Goal: Information Seeking & Learning: Learn about a topic

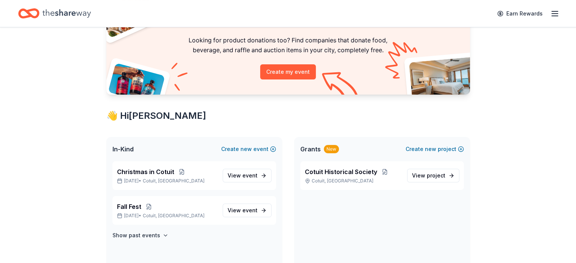
scroll to position [114, 0]
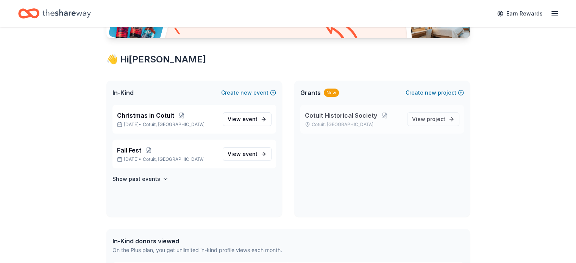
click at [347, 115] on span "Cotuit Historical Society" at bounding box center [341, 115] width 72 height 9
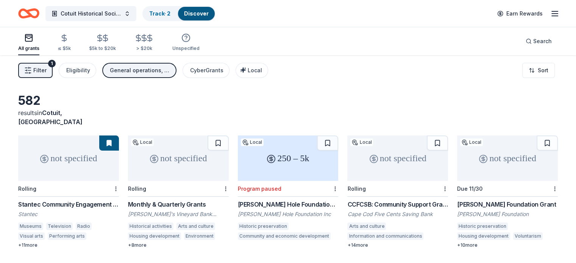
click at [209, 13] on link "Discover" at bounding box center [196, 13] width 25 height 6
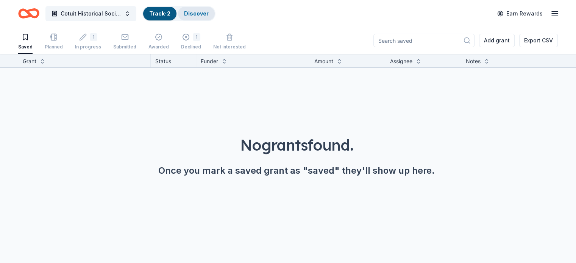
click at [209, 15] on link "Discover" at bounding box center [196, 13] width 25 height 6
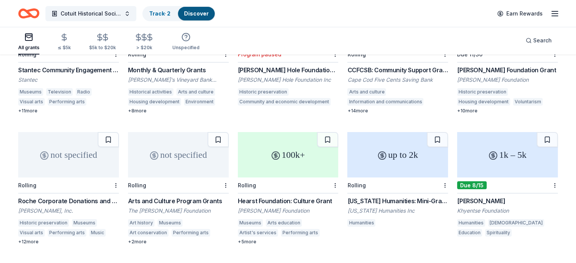
scroll to position [152, 0]
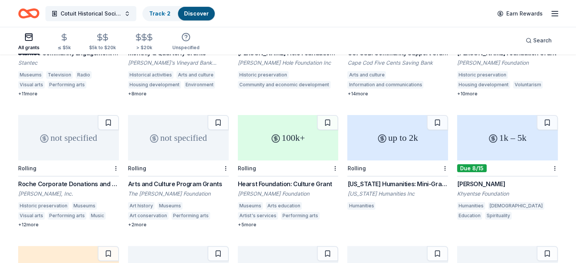
click at [175, 180] on div "Arts and Culture Program Grants" at bounding box center [178, 184] width 101 height 9
click at [285, 140] on div "100k+" at bounding box center [288, 137] width 101 height 45
click at [179, 180] on div "Arts and Culture Program Grants" at bounding box center [178, 184] width 101 height 9
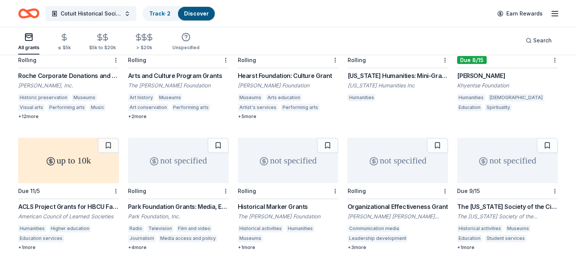
scroll to position [303, 0]
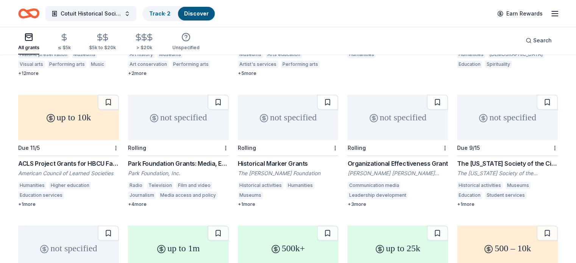
click at [297, 128] on div "not specified" at bounding box center [288, 117] width 101 height 45
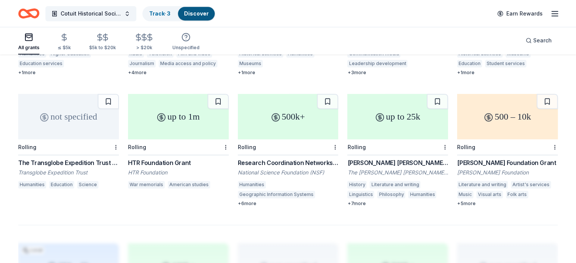
scroll to position [417, 0]
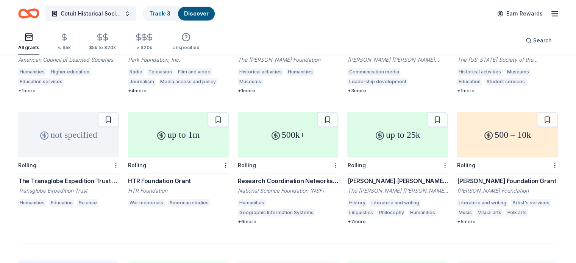
click at [186, 125] on div "up to 1m" at bounding box center [178, 134] width 101 height 45
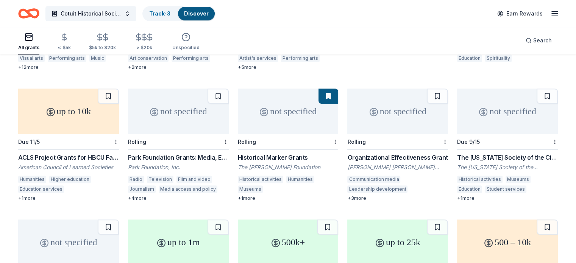
scroll to position [303, 0]
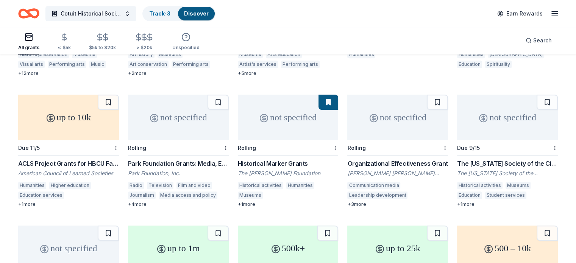
click at [491, 159] on div "The Massachusetts Society of the Cincinnati Grant" at bounding box center [507, 163] width 101 height 9
click at [39, 13] on icon "Home" at bounding box center [28, 14] width 21 height 18
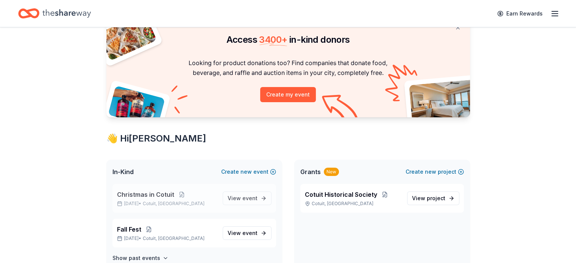
scroll to position [76, 0]
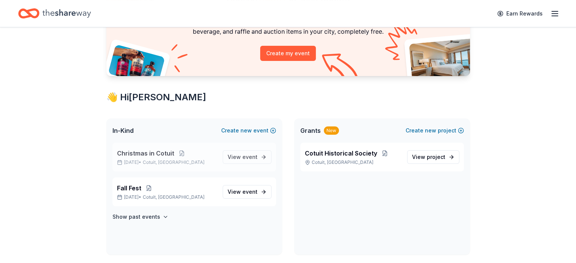
click at [154, 152] on span "Christmas in Cotuit" at bounding box center [145, 153] width 57 height 9
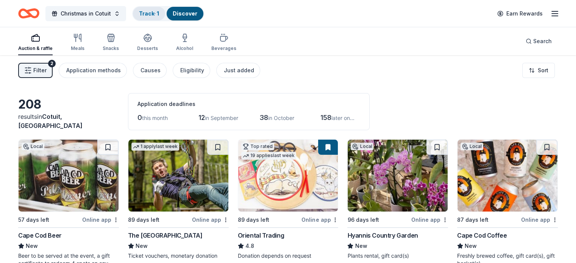
click at [159, 9] on div "Track · 1" at bounding box center [149, 14] width 32 height 14
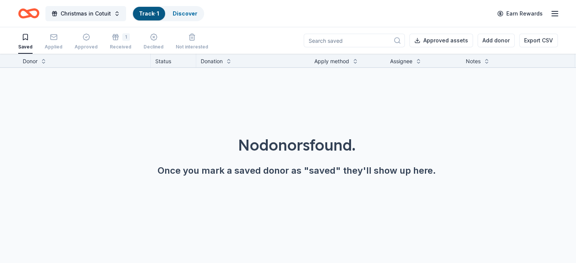
click at [159, 14] on link "Track · 1" at bounding box center [149, 13] width 20 height 6
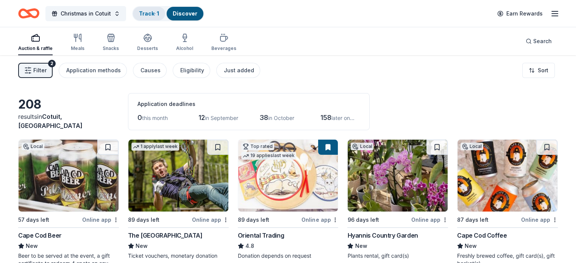
click at [159, 14] on link "Track · 1" at bounding box center [149, 13] width 20 height 6
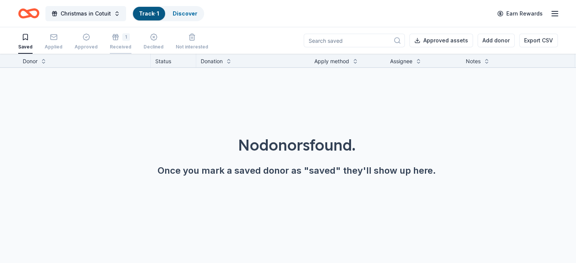
click at [130, 36] on div "1" at bounding box center [126, 37] width 8 height 8
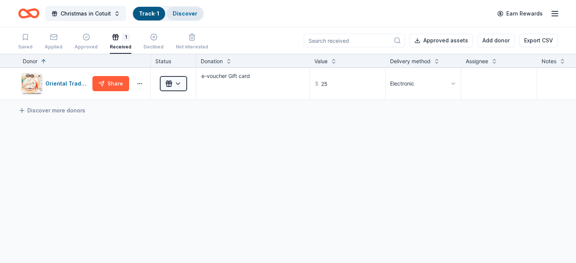
click at [197, 13] on link "Discover" at bounding box center [185, 13] width 25 height 6
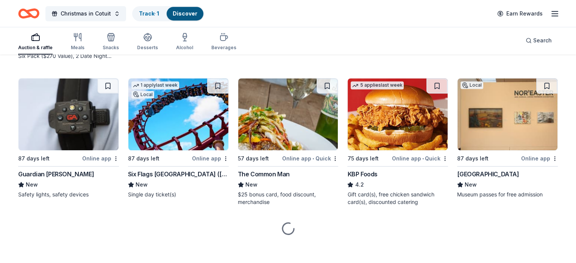
scroll to position [503, 0]
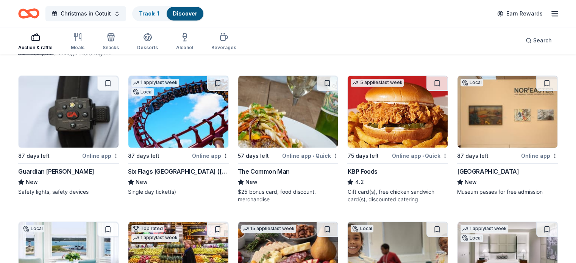
click at [490, 138] on img at bounding box center [508, 112] width 100 height 72
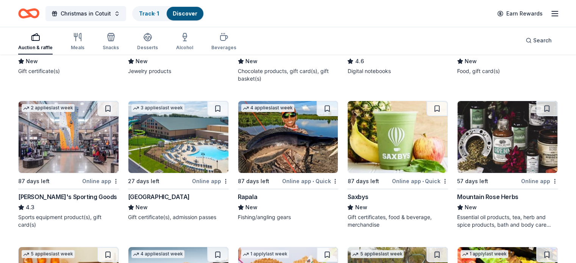
scroll to position [2741, 0]
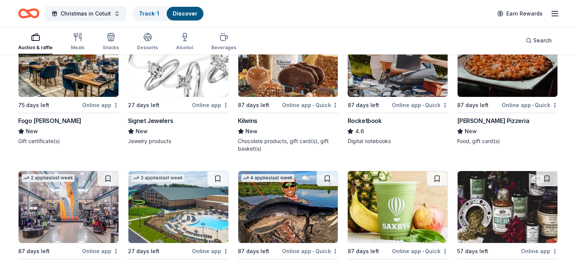
click at [552, 14] on line "button" at bounding box center [555, 14] width 6 height 0
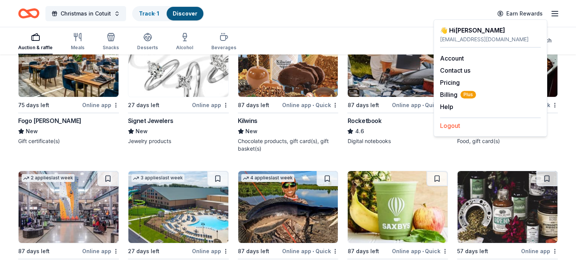
click at [458, 127] on button "Logout" at bounding box center [450, 125] width 20 height 9
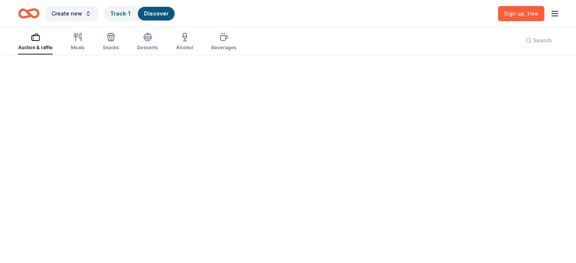
scroll to position [0, 0]
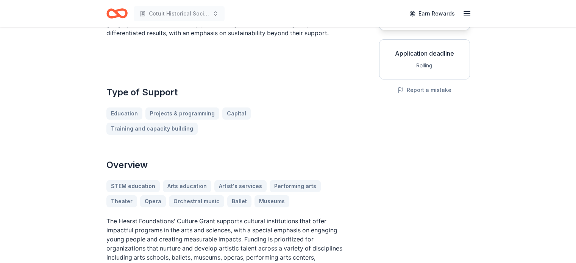
scroll to position [38, 0]
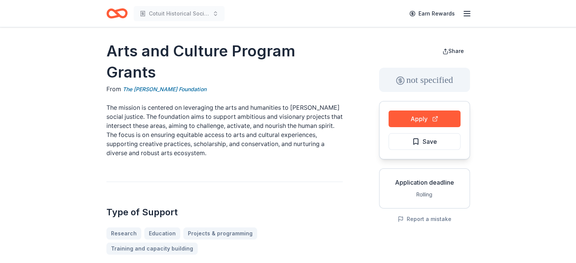
scroll to position [152, 0]
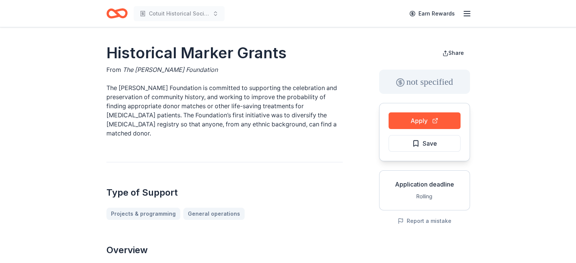
click at [438, 144] on button "Save" at bounding box center [425, 143] width 72 height 17
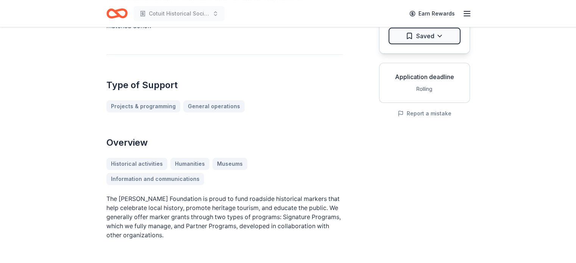
scroll to position [38, 0]
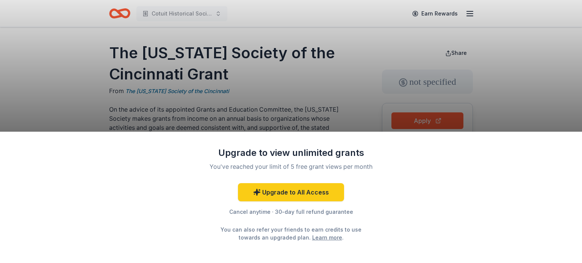
click at [397, 230] on div "Upgrade to view unlimited grants You've reached your limit of 5 free grant view…" at bounding box center [291, 198] width 582 height 132
click at [265, 59] on div "Upgrade to view unlimited grants You've reached your limit of 5 free grant view…" at bounding box center [291, 131] width 582 height 263
click at [329, 85] on div "Upgrade to view unlimited grants You've reached your limit of 5 free grant view…" at bounding box center [291, 131] width 582 height 263
click at [452, 54] on div "Upgrade to view unlimited grants You've reached your limit of 5 free grant view…" at bounding box center [291, 131] width 582 height 263
click at [299, 194] on link "Upgrade to All Access" at bounding box center [291, 192] width 106 height 18
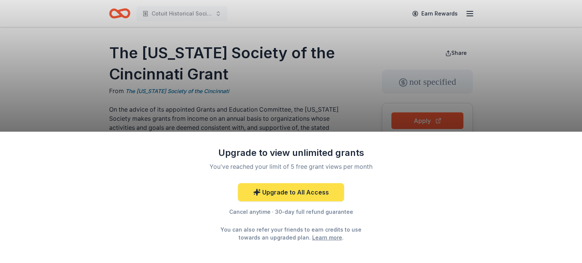
click at [299, 194] on link "Upgrade to All Access" at bounding box center [291, 192] width 106 height 18
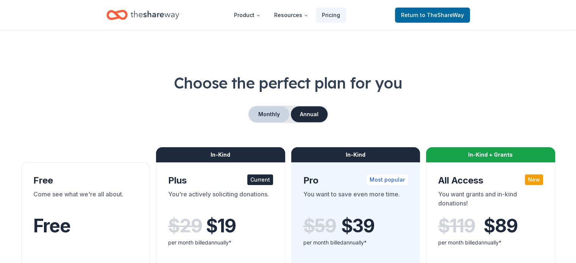
click at [276, 117] on button "Monthly" at bounding box center [269, 115] width 41 height 16
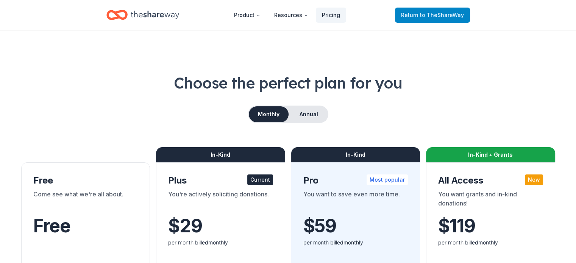
click at [439, 18] on span "Return to TheShareWay" at bounding box center [432, 15] width 63 height 9
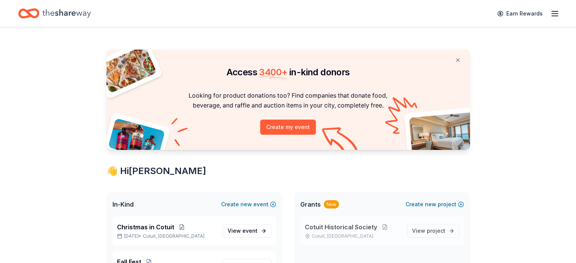
scroll to position [76, 0]
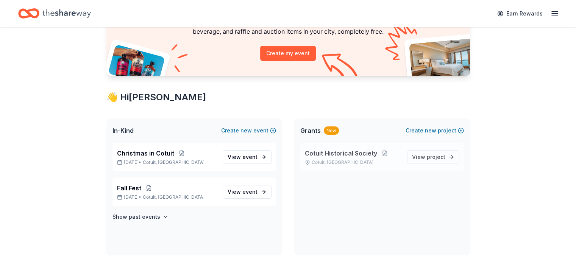
click at [358, 153] on span "Cotuit Historical Society" at bounding box center [341, 153] width 72 height 9
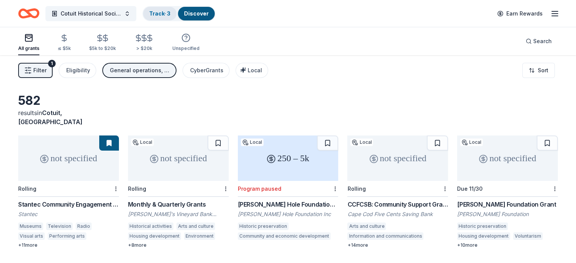
click at [171, 14] on link "Track · 3" at bounding box center [159, 13] width 21 height 6
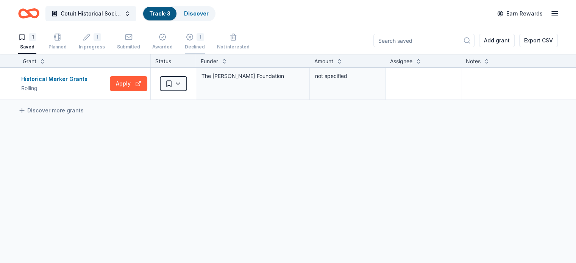
click at [204, 38] on div "1" at bounding box center [201, 37] width 8 height 8
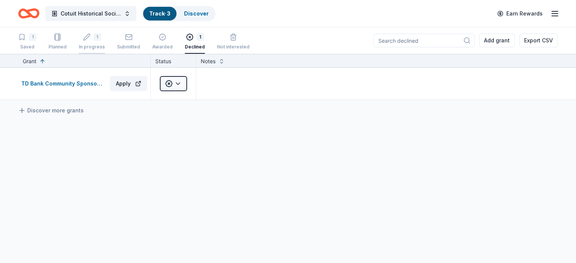
click at [101, 37] on div "1" at bounding box center [98, 37] width 8 height 8
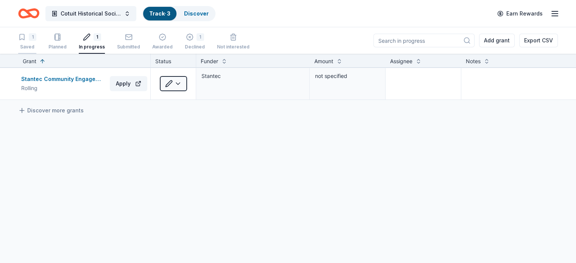
click at [36, 36] on div "1" at bounding box center [33, 37] width 8 height 8
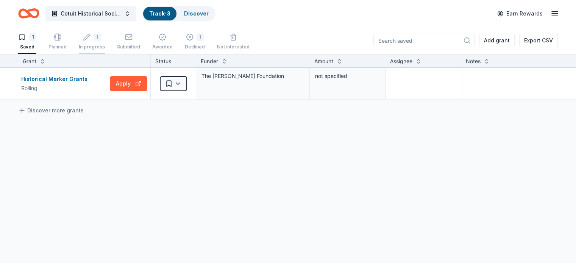
click at [104, 36] on div "1" at bounding box center [92, 37] width 26 height 8
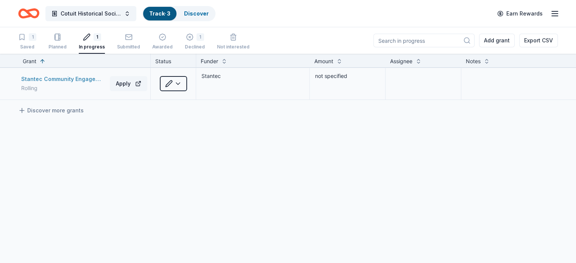
click at [86, 75] on div "Stantec Community Engagement Grant" at bounding box center [64, 79] width 86 height 9
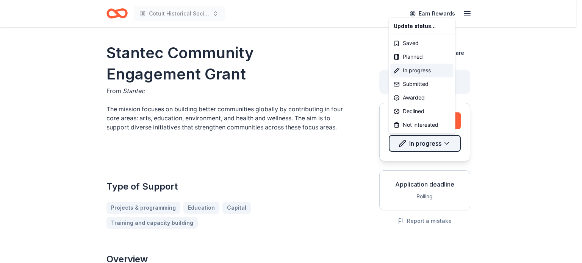
click at [424, 144] on html "Cotuit Historical Society Earn Rewards Stantec Community Engagement Grant From …" at bounding box center [291, 131] width 582 height 263
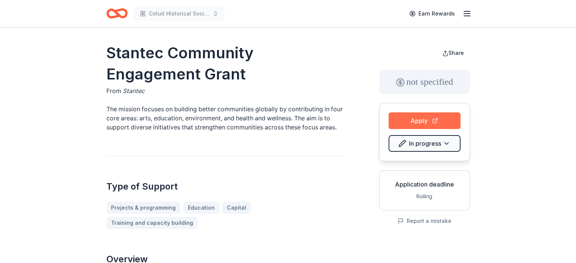
click at [415, 117] on button "Apply" at bounding box center [425, 121] width 72 height 17
